Goal: Transaction & Acquisition: Purchase product/service

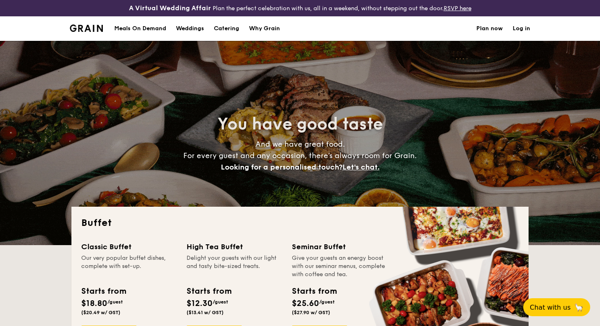
select select
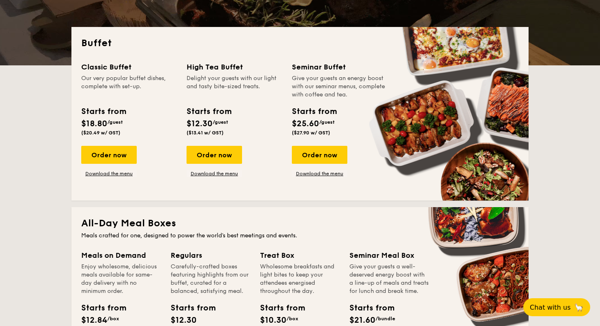
scroll to position [187, 0]
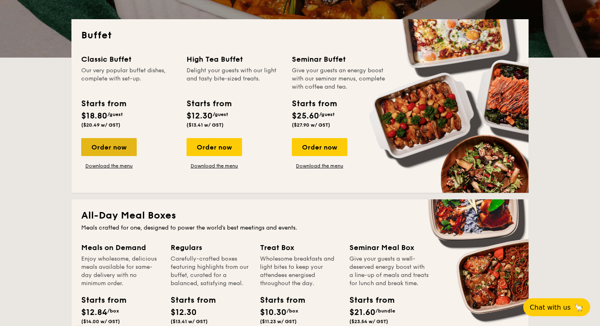
click at [123, 150] on div "Order now" at bounding box center [109, 147] width 56 height 18
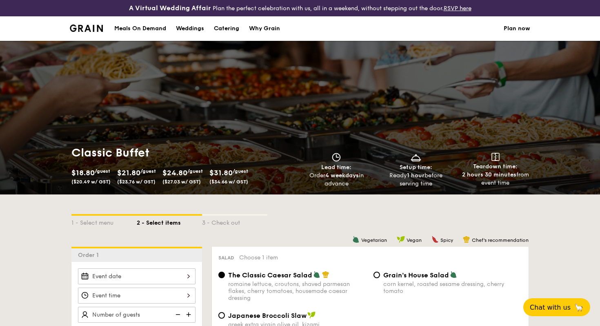
scroll to position [176, 0]
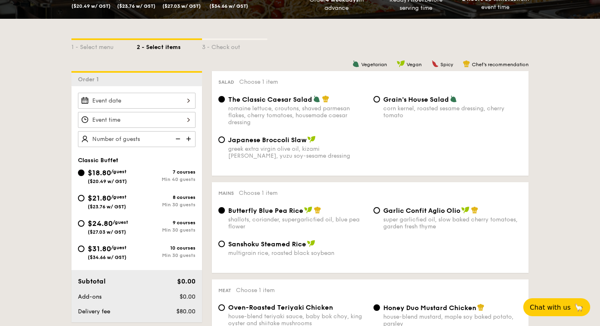
click at [167, 100] on div at bounding box center [137, 101] width 118 height 16
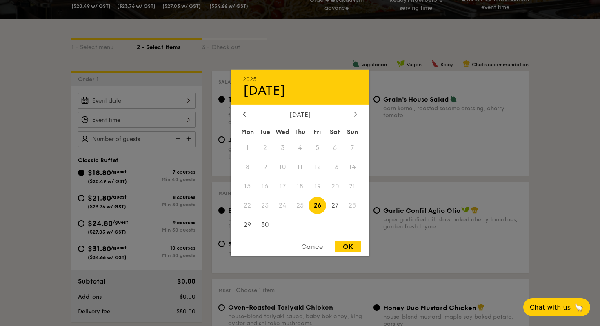
click at [352, 112] on div at bounding box center [355, 115] width 7 height 8
click at [319, 165] on span "10" at bounding box center [318, 167] width 18 height 18
click at [353, 250] on div "OK" at bounding box center [348, 246] width 27 height 11
type input "[DATE]"
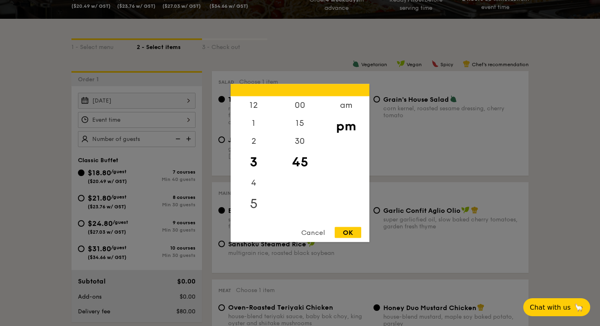
scroll to position [71, 0]
click at [253, 166] on div "7" at bounding box center [254, 168] width 46 height 24
click at [303, 108] on div "00" at bounding box center [300, 108] width 46 height 24
click at [351, 234] on div "OK" at bounding box center [348, 232] width 27 height 11
type input "7:00PM"
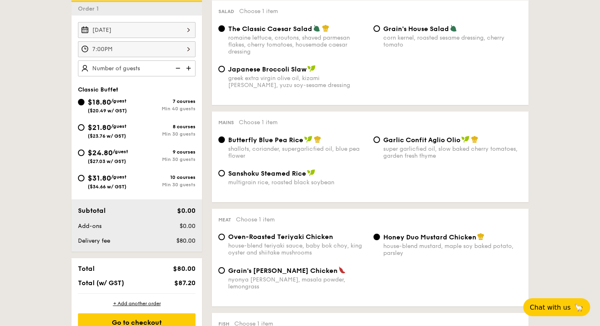
scroll to position [267, 0]
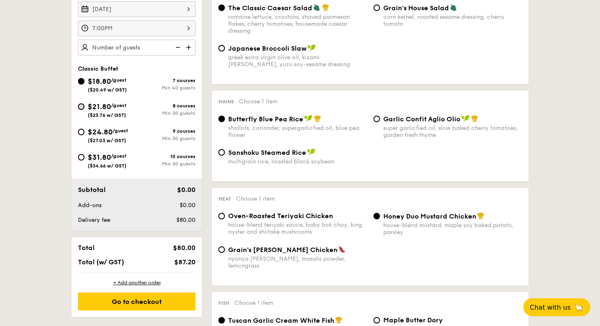
click at [83, 109] on div "$21.80 /guest ($23.76 w/ GST)" at bounding box center [107, 109] width 59 height 17
click at [83, 109] on input "$21.80 /guest ($23.76 w/ GST) 8 courses Min 30 guests" at bounding box center [81, 106] width 7 height 7
radio input "true"
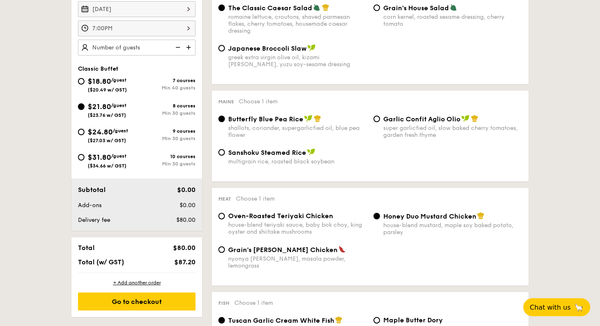
radio input "true"
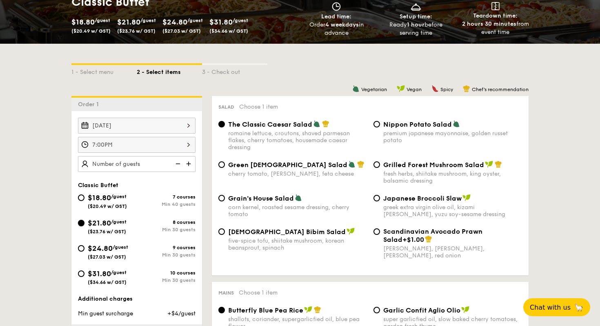
scroll to position [224, 0]
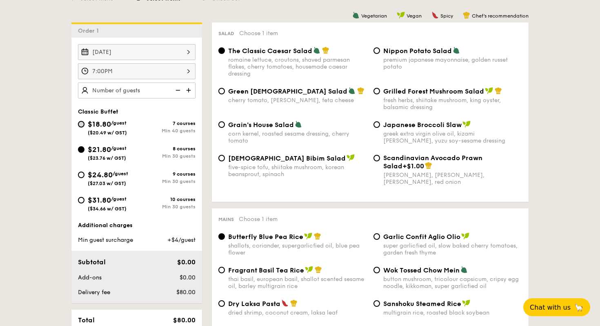
click at [81, 122] on input "$18.80 /guest ($20.49 w/ GST) 7 courses Min 40 guests" at bounding box center [81, 124] width 7 height 7
radio input "true"
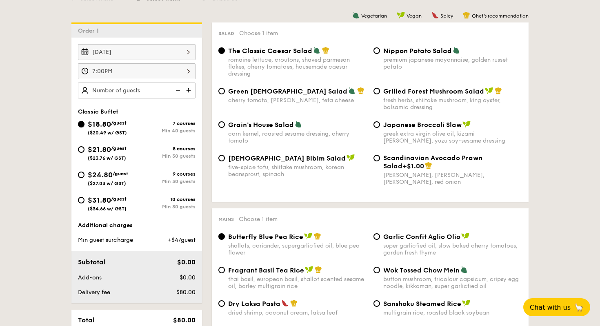
radio input "true"
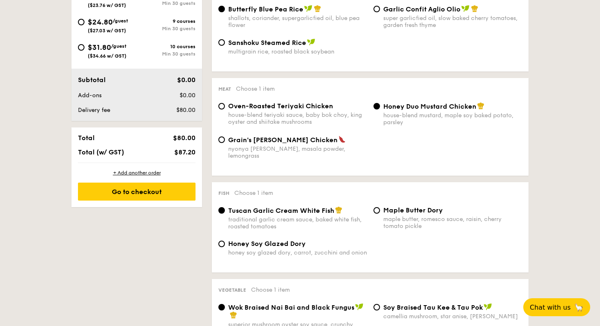
scroll to position [380, 0]
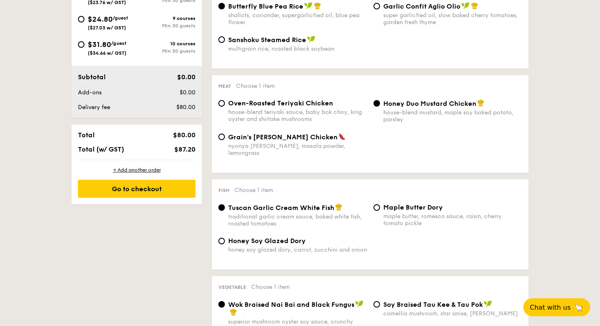
click at [550, 47] on div "1 - Select menu 2 - Select items 3 - Check out Order 1 [DATE] 7:00PM Classic Bu…" at bounding box center [300, 328] width 600 height 1026
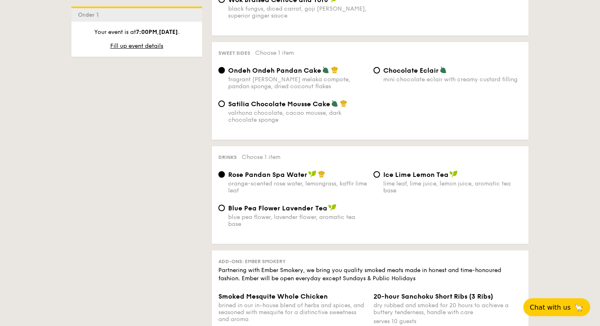
scroll to position [722, 0]
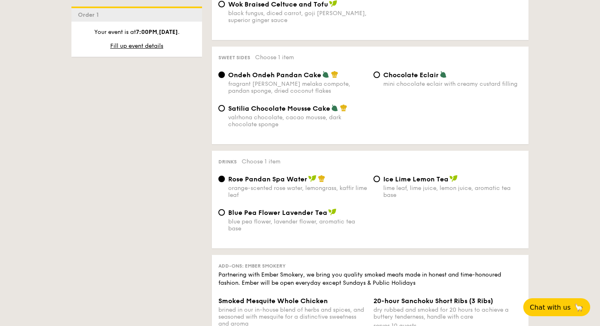
click at [323, 175] on img at bounding box center [321, 178] width 7 height 7
click at [225, 176] on input "Rose Pandan Spa Water orange-scented rose water, lemongrass, kaffir lime leaf" at bounding box center [222, 179] width 7 height 7
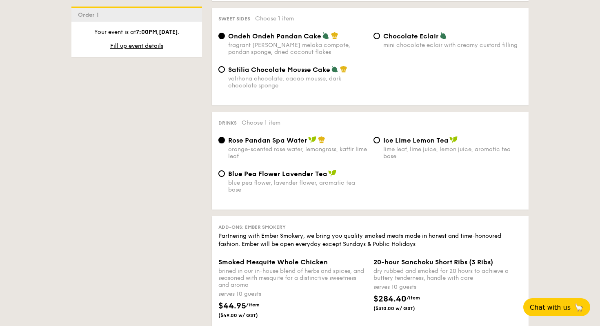
scroll to position [771, 0]
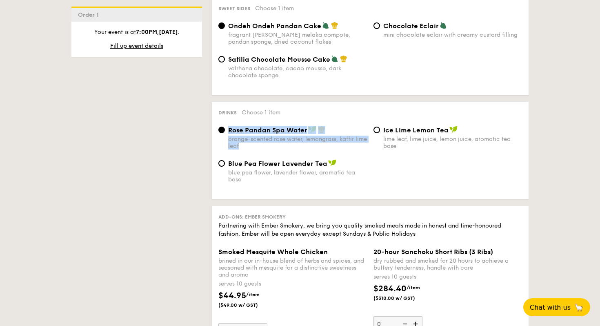
drag, startPoint x: 260, startPoint y: 141, endPoint x: 225, endPoint y: 141, distance: 35.5
click at [225, 142] on label "Rose Pandan Spa Water orange-scented rose water, lemongrass, kaffir lime leaf" at bounding box center [293, 146] width 149 height 8
click at [308, 136] on div "orange-scented rose water, lemongrass, kaffir lime leaf" at bounding box center [297, 143] width 139 height 14
click at [225, 133] on input "Rose Pandan Spa Water orange-scented rose water, lemongrass, kaffir lime leaf" at bounding box center [222, 130] width 7 height 7
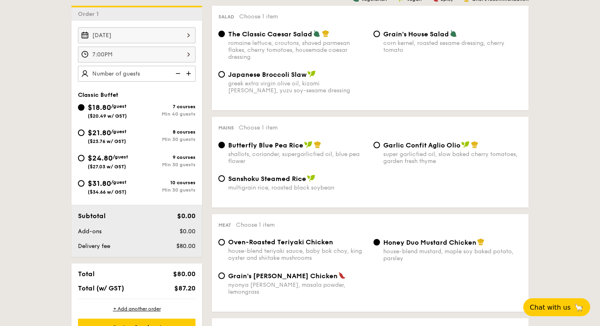
scroll to position [244, 0]
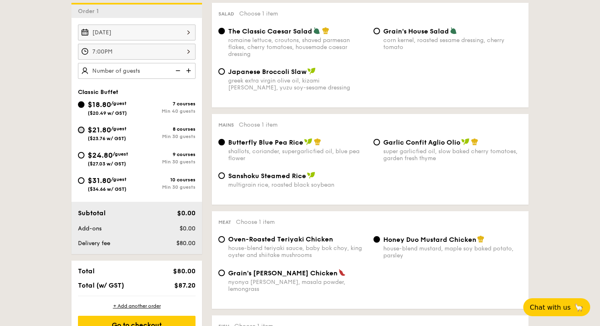
click at [82, 132] on input "$21.80 /guest ($23.76 w/ GST) 8 courses Min 30 guests" at bounding box center [81, 130] width 7 height 7
radio input "true"
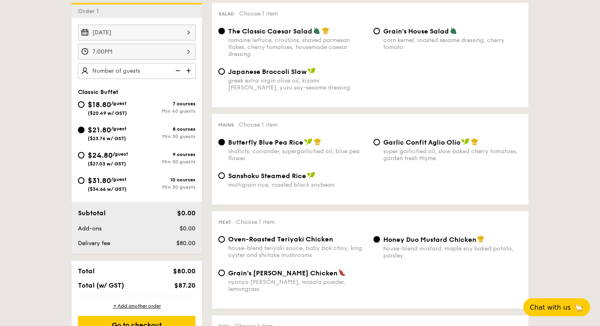
radio input "true"
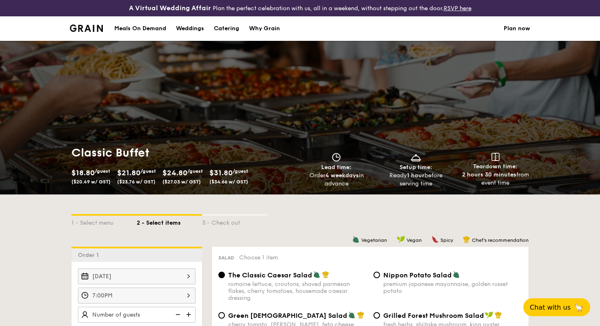
scroll to position [181, 0]
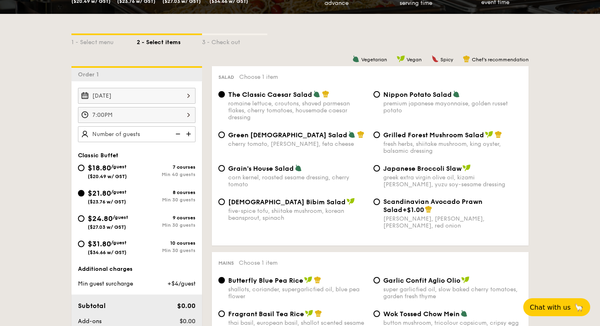
click at [85, 171] on div "$18.80 /guest ($20.49 w/ GST)" at bounding box center [107, 170] width 59 height 17
click at [85, 171] on input "$18.80 /guest ($20.49 w/ GST) 7 courses Min 40 guests" at bounding box center [81, 168] width 7 height 7
radio input "true"
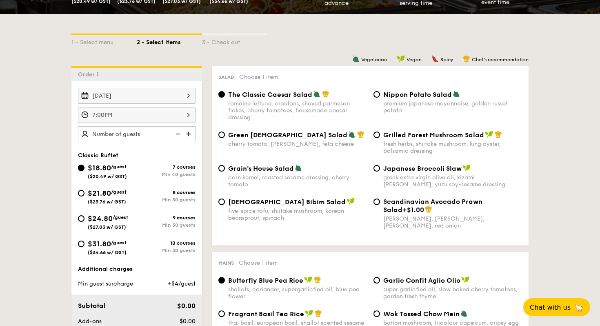
radio input "true"
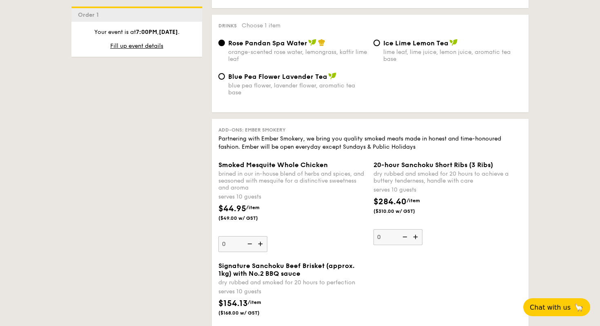
scroll to position [873, 0]
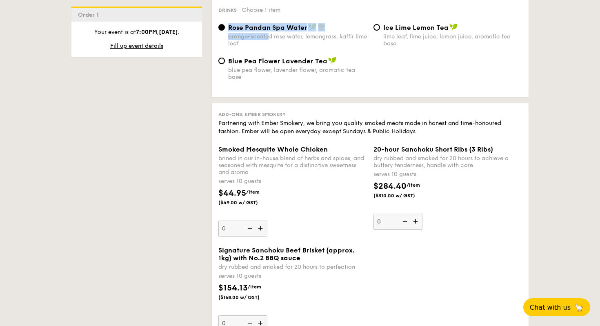
drag, startPoint x: 268, startPoint y: 36, endPoint x: 227, endPoint y: 41, distance: 40.7
click at [227, 41] on label "Rose Pandan Spa Water orange-scented rose water, lemongrass, kaffir lime leaf" at bounding box center [293, 43] width 149 height 8
click at [225, 31] on input "Rose Pandan Spa Water orange-scented rose water, lemongrass, kaffir lime leaf" at bounding box center [222, 27] width 7 height 7
drag, startPoint x: 254, startPoint y: 45, endPoint x: 229, endPoint y: 36, distance: 26.1
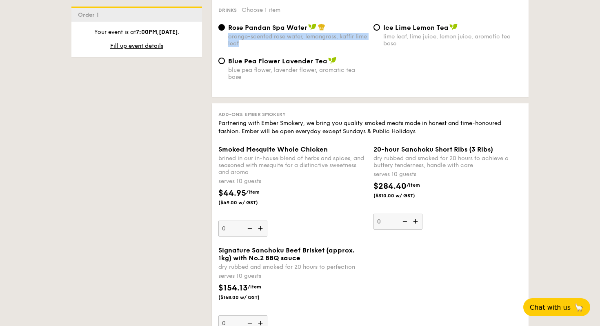
click at [229, 36] on div "orange-scented rose water, lemongrass, kaffir lime leaf" at bounding box center [297, 40] width 139 height 14
click at [230, 38] on div "orange-scented rose water, lemongrass, kaffir lime leaf" at bounding box center [297, 40] width 139 height 14
click at [225, 31] on input "Rose Pandan Spa Water orange-scented rose water, lemongrass, kaffir lime leaf" at bounding box center [222, 27] width 7 height 7
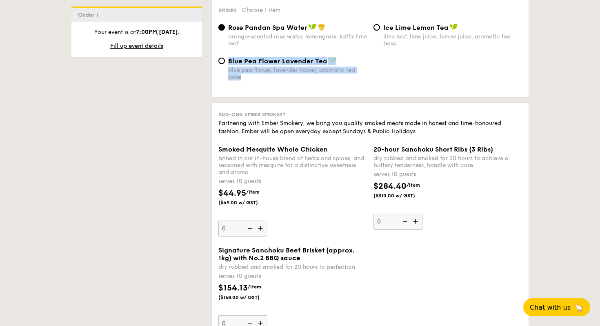
drag, startPoint x: 225, startPoint y: 69, endPoint x: 256, endPoint y: 85, distance: 34.0
click at [256, 85] on div "Blue Pea Flower Lavender Tea blue pea flower, lavender flower, aromatic tea base" at bounding box center [370, 73] width 310 height 33
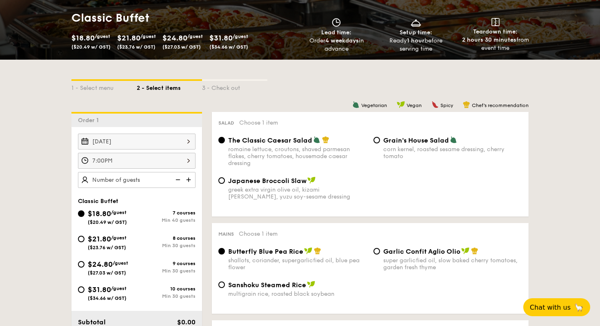
scroll to position [134, 0]
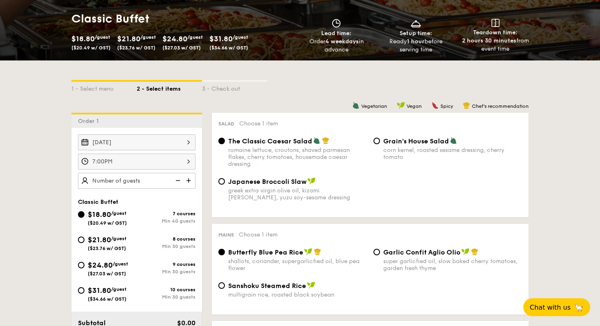
click at [369, 75] on div "1 - Select menu 2 - Select items 3 - Check out" at bounding box center [299, 86] width 457 height 52
